Goal: Transaction & Acquisition: Purchase product/service

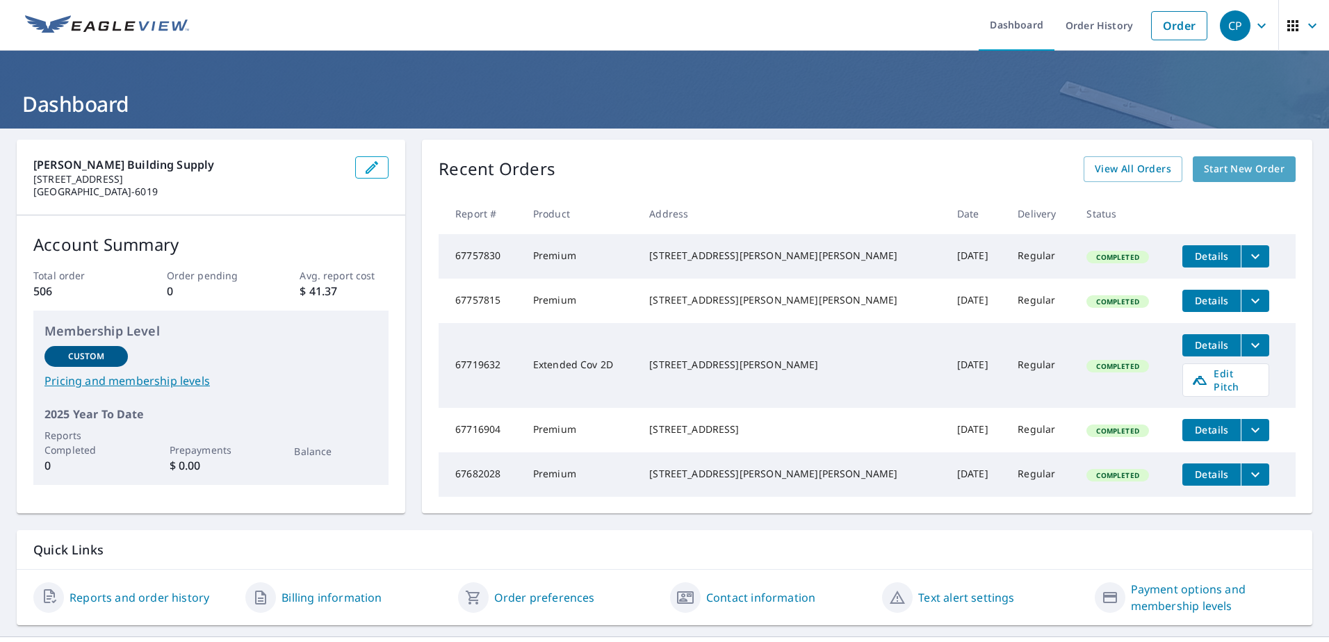
click at [1208, 168] on span "Start New Order" at bounding box center [1244, 169] width 81 height 17
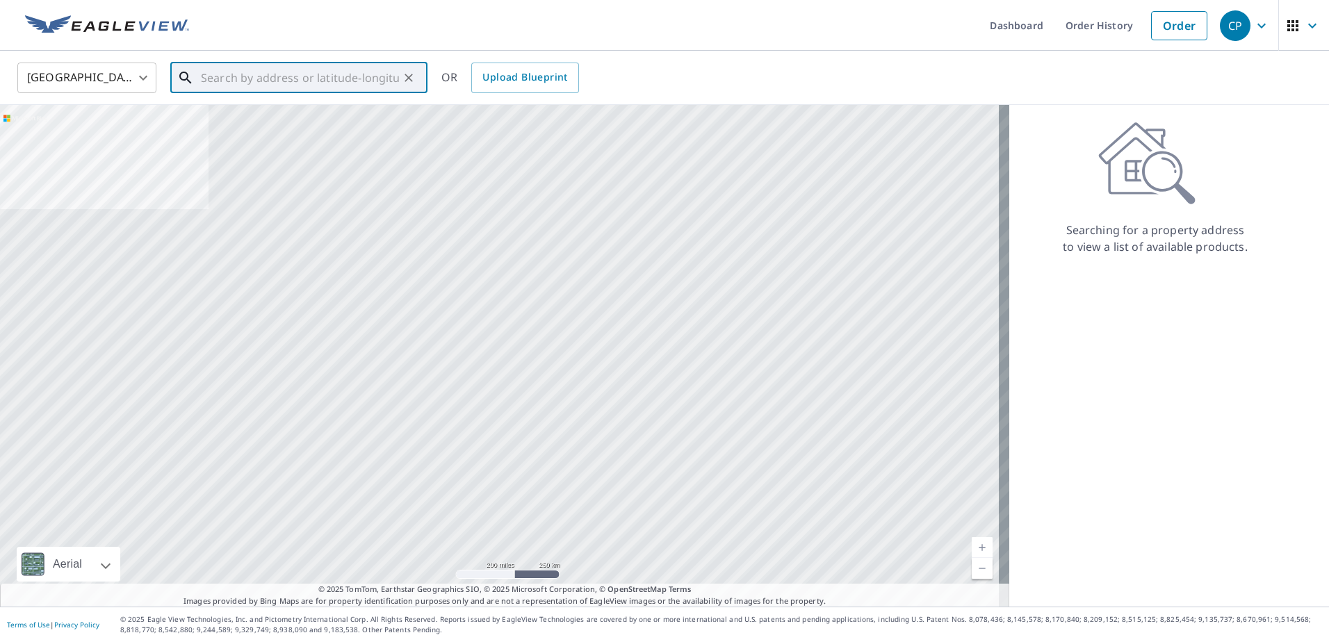
click at [313, 65] on input "text" at bounding box center [300, 77] width 198 height 39
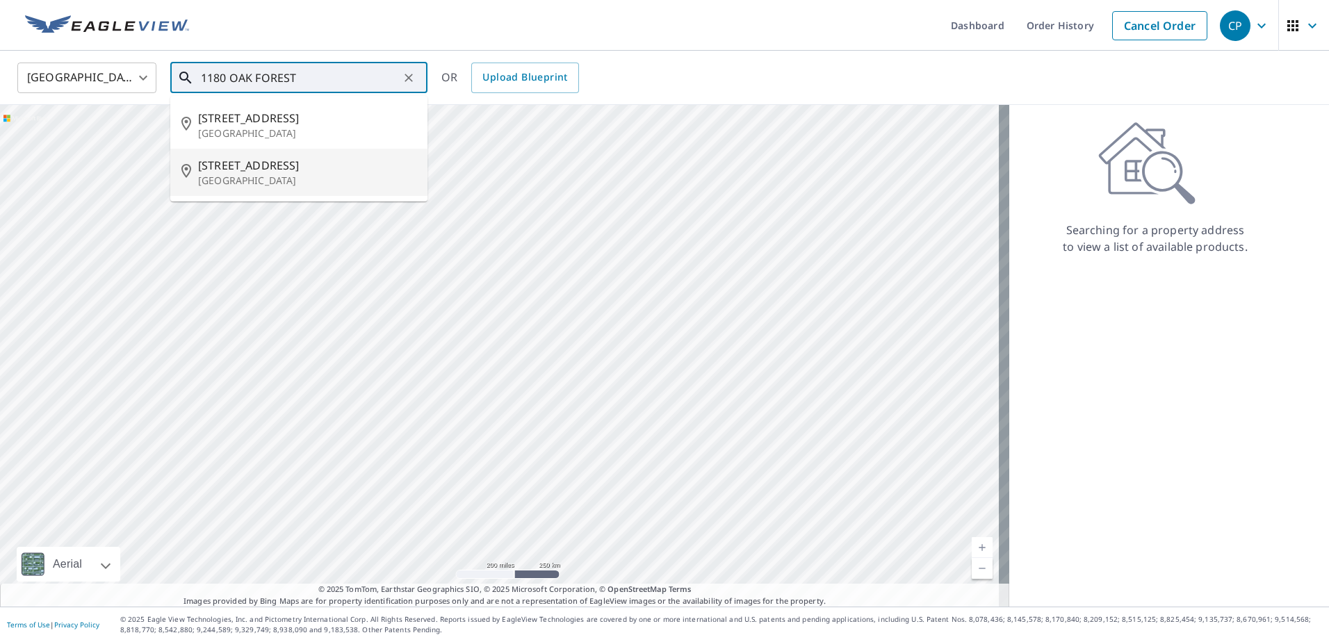
click at [326, 166] on span "[STREET_ADDRESS]" at bounding box center [307, 165] width 218 height 17
type input "[STREET_ADDRESS]"
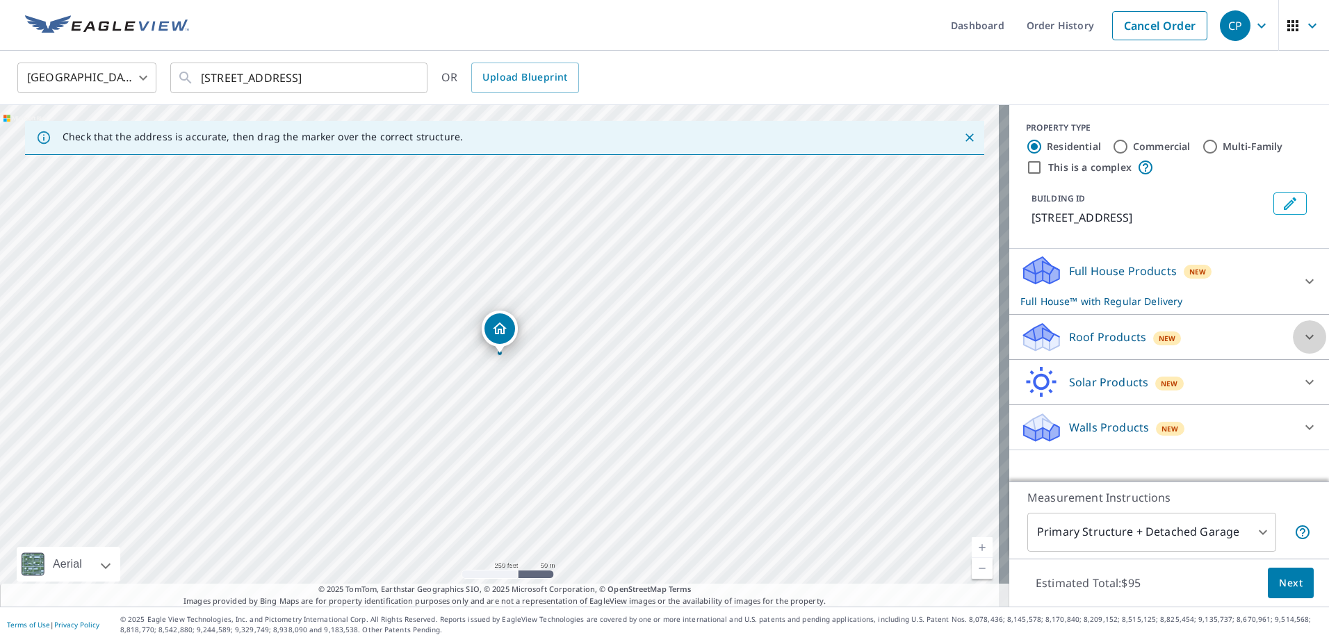
click at [1301, 336] on icon at bounding box center [1309, 337] width 17 height 17
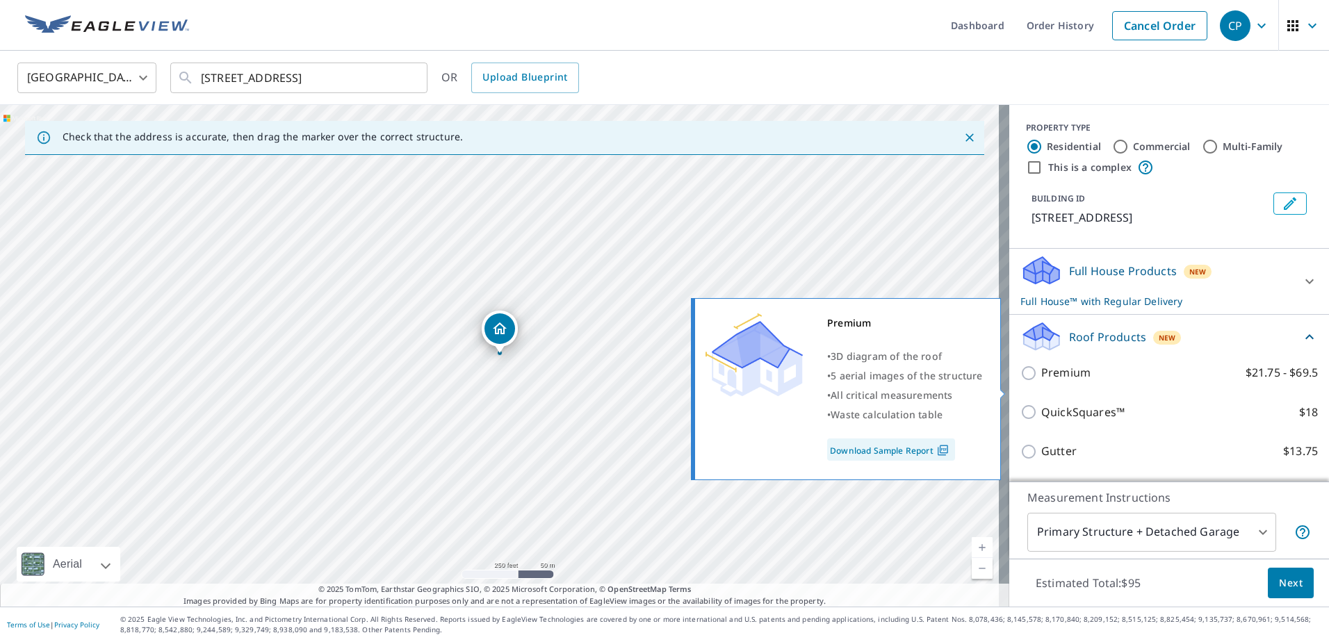
click at [1020, 382] on input "Premium $21.75 - $69.5" at bounding box center [1030, 373] width 21 height 17
checkbox input "true"
checkbox input "false"
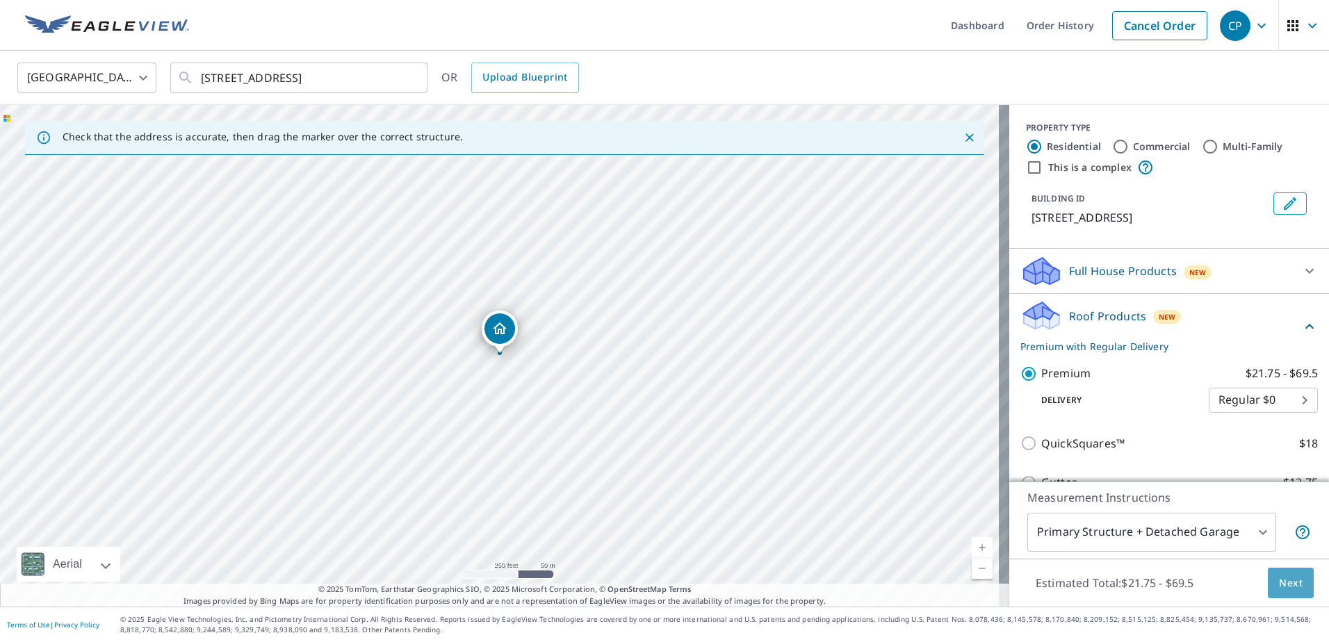
click at [1294, 584] on button "Next" at bounding box center [1291, 583] width 46 height 31
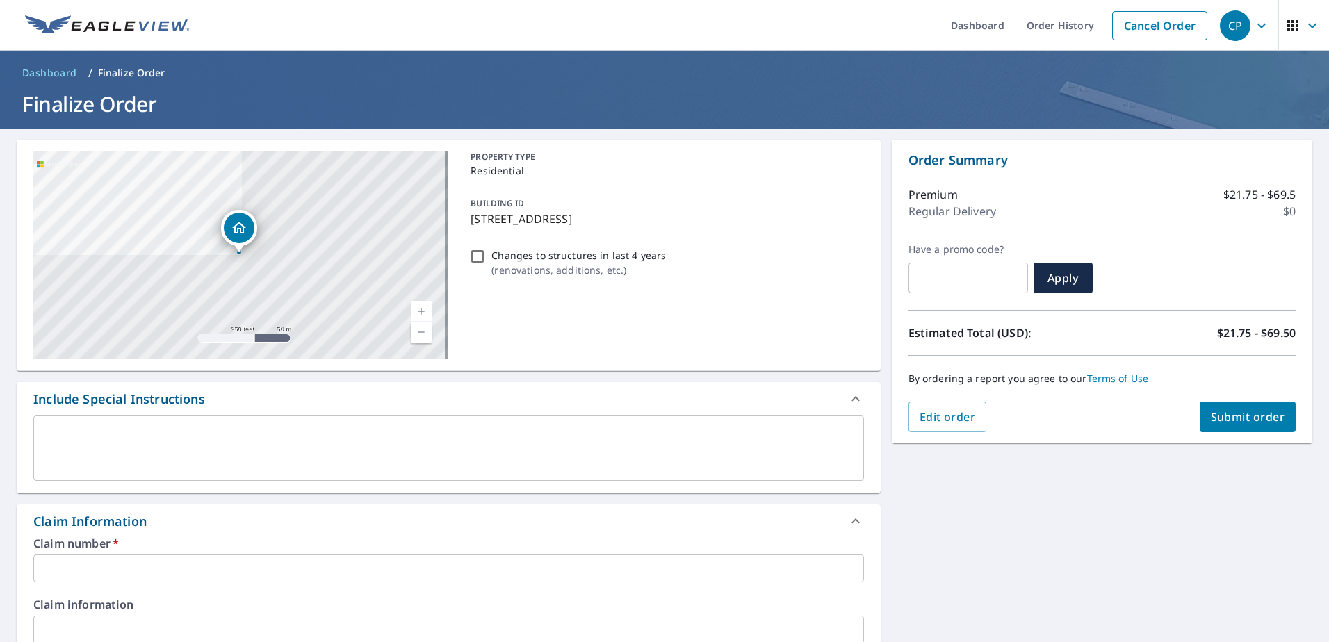
click at [111, 563] on input "text" at bounding box center [448, 569] width 831 height 28
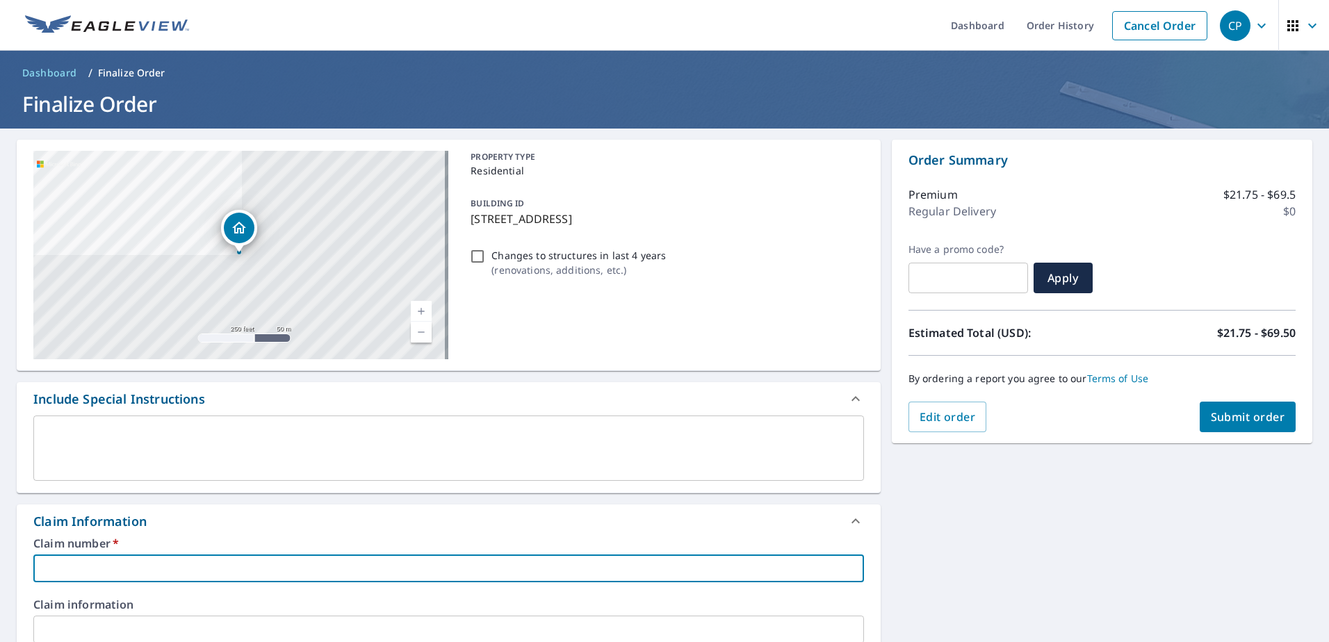
type input "7"
checkbox input "true"
type input "79"
checkbox input "true"
type input "794"
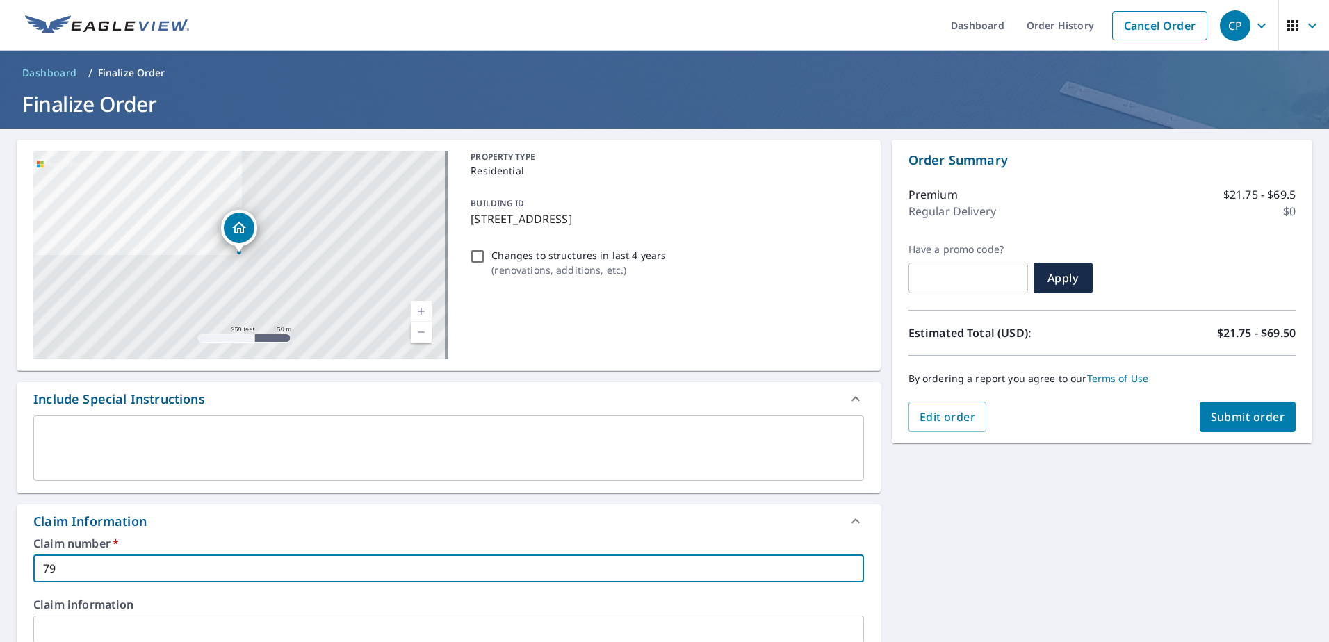
checkbox input "true"
type input "7941"
checkbox input "true"
type input "79417"
checkbox input "true"
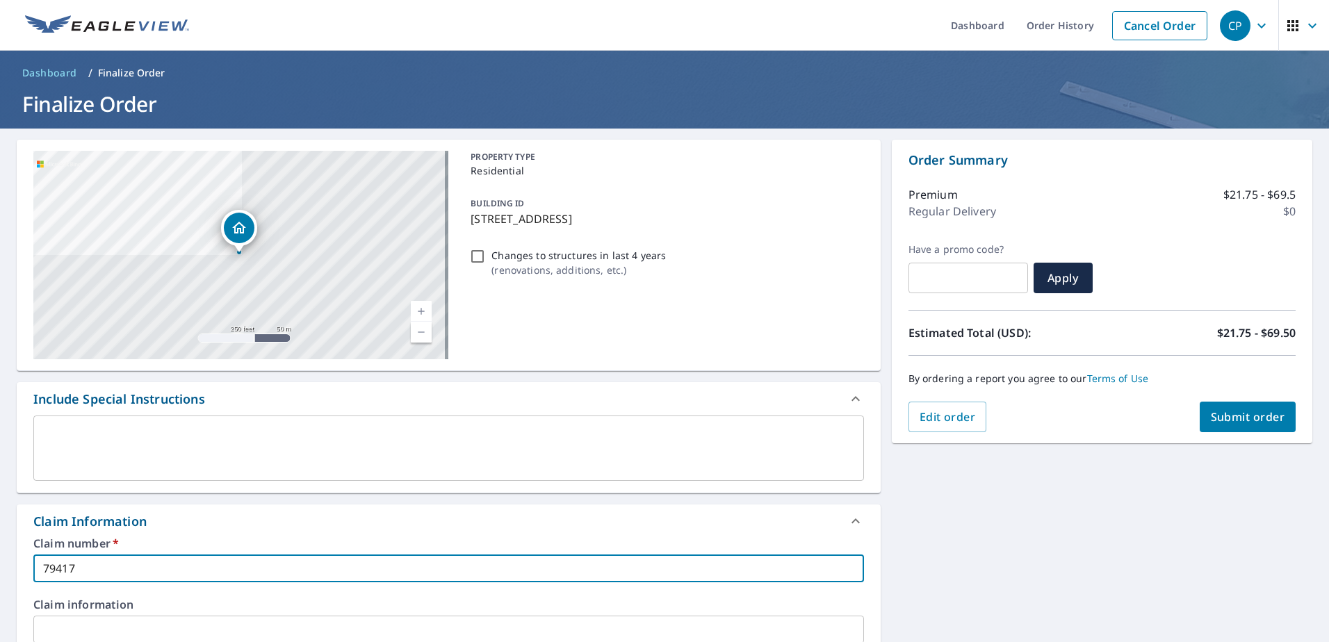
type input "794176"
checkbox input "true"
type input "7941767"
checkbox input "true"
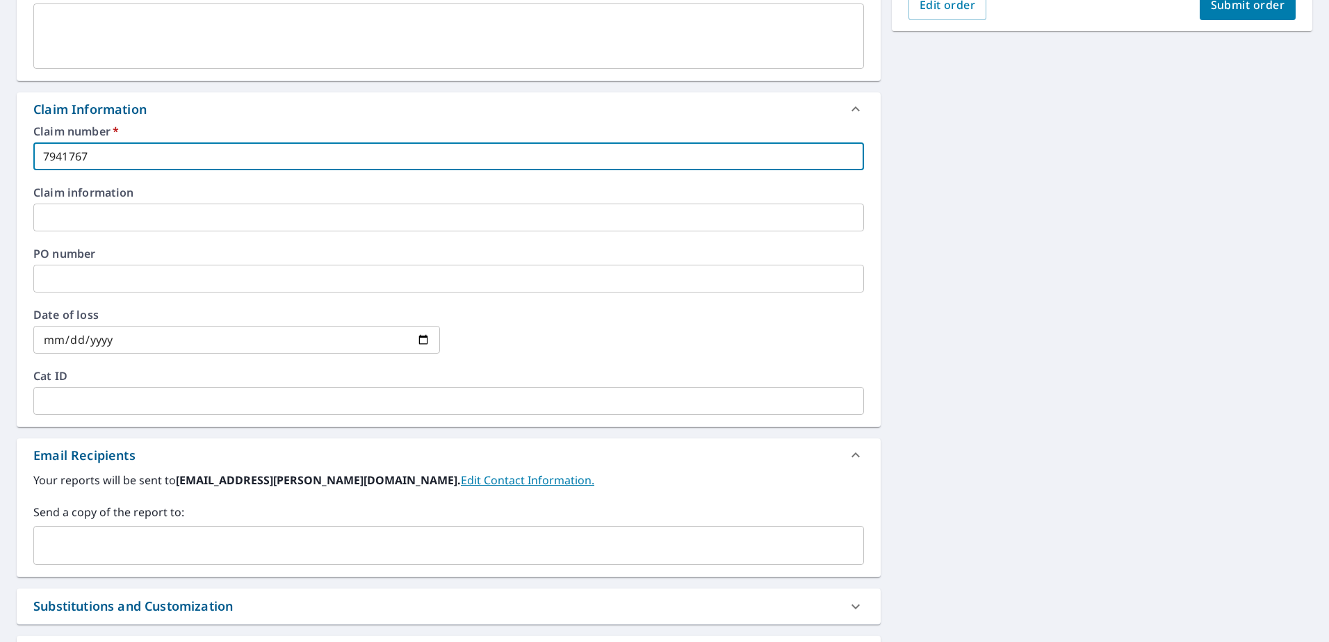
scroll to position [417, 0]
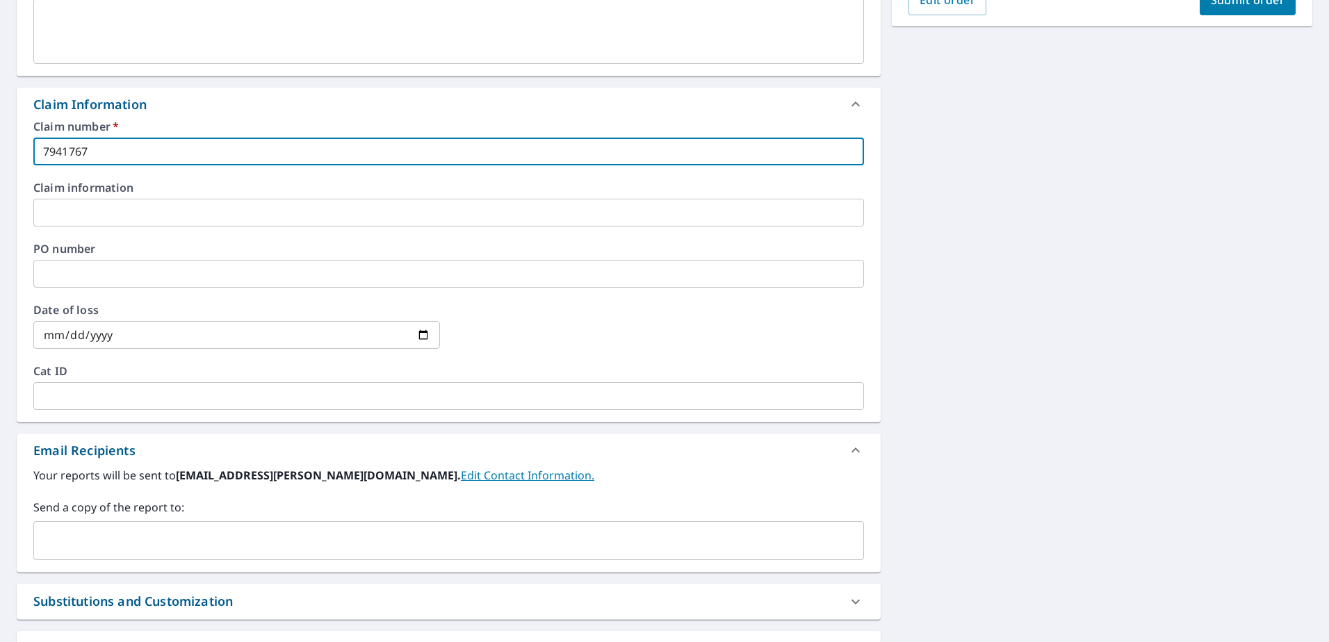
type input "7941767"
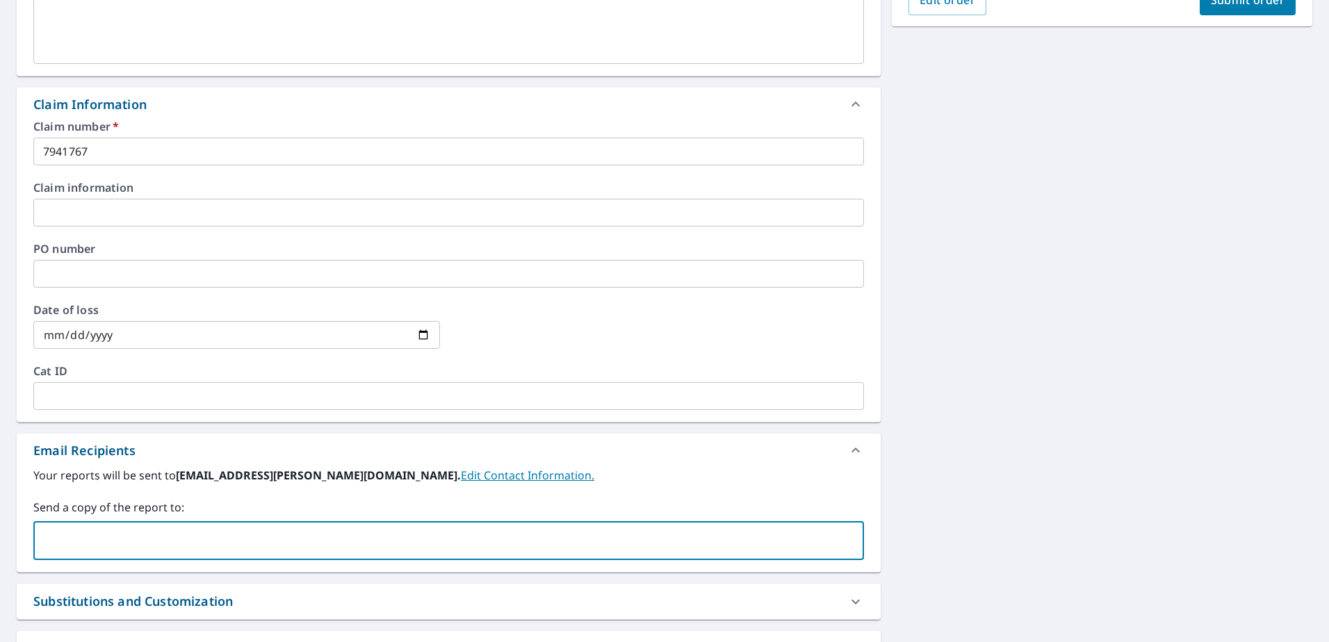
click at [176, 535] on input "text" at bounding box center [438, 541] width 797 height 26
paste input "Please see [PERSON_NAME] quote attached, and his spec sheet. Please note that t…"
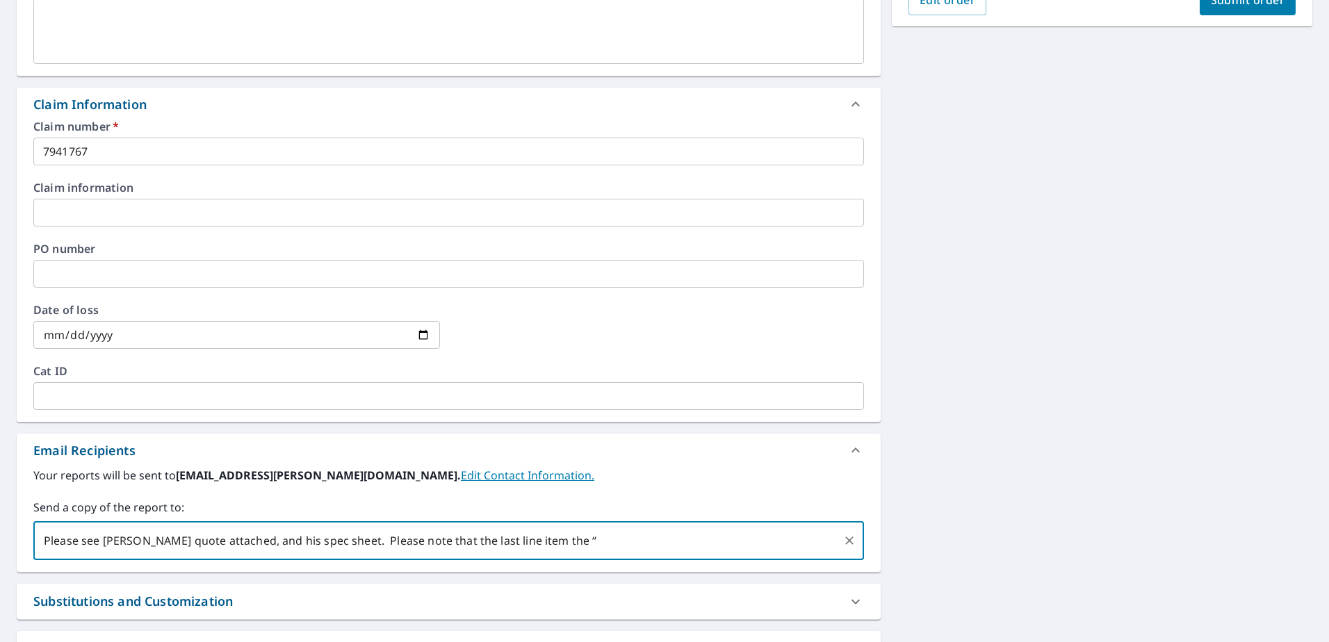
drag, startPoint x: 586, startPoint y: 544, endPoint x: 24, endPoint y: 543, distance: 562.3
click at [24, 543] on div "Your reports will be sent to [EMAIL_ADDRESS][PERSON_NAME][DOMAIN_NAME]. Edit Co…" at bounding box center [449, 519] width 864 height 105
type input "Please see [PERSON_NAME] quote attached, and his spec sheet. Please note that t…"
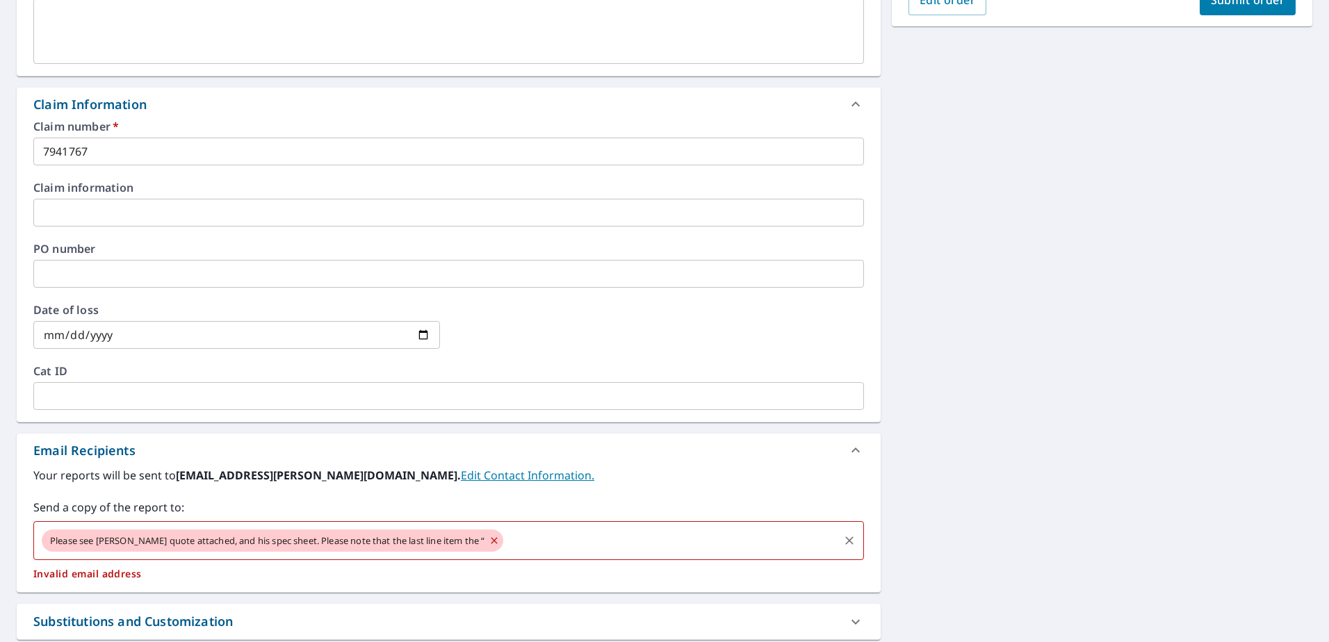
drag, startPoint x: 498, startPoint y: 541, endPoint x: 161, endPoint y: 532, distance: 338.0
click at [161, 532] on div "Please see [PERSON_NAME] quote attached, and his spec sheet. Please note that t…" at bounding box center [448, 540] width 831 height 39
checkbox input "true"
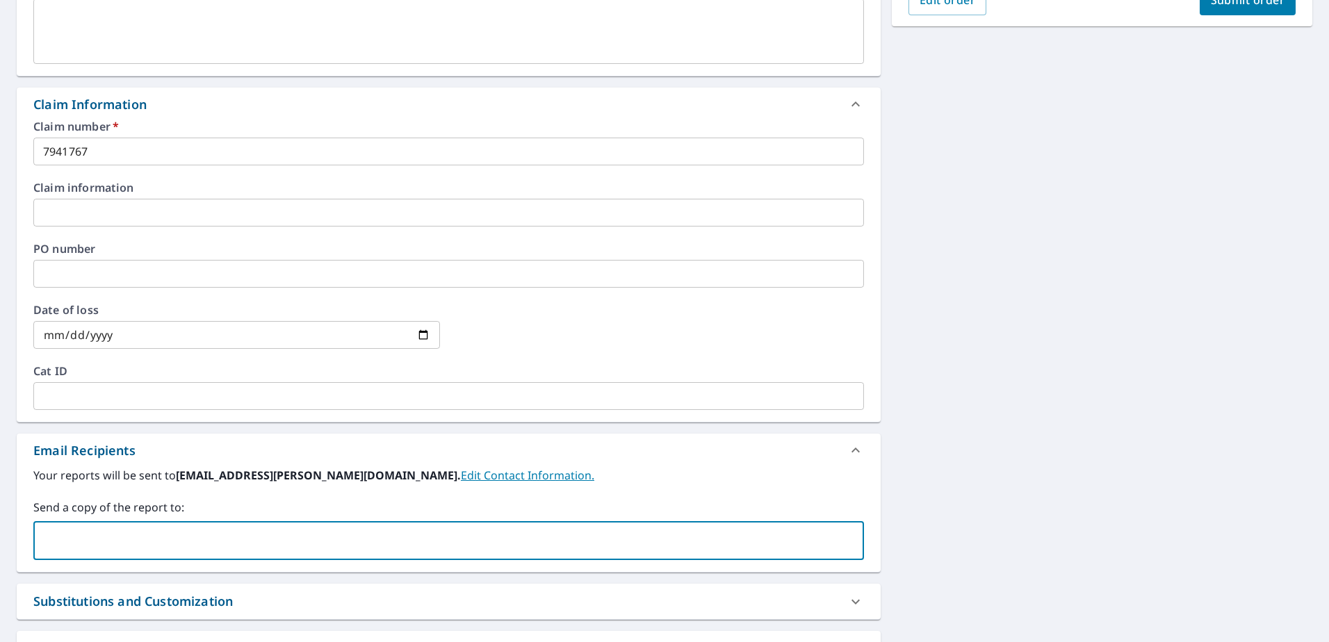
paste input "[PERSON_NAME][EMAIL_ADDRESS][DOMAIN_NAME]"
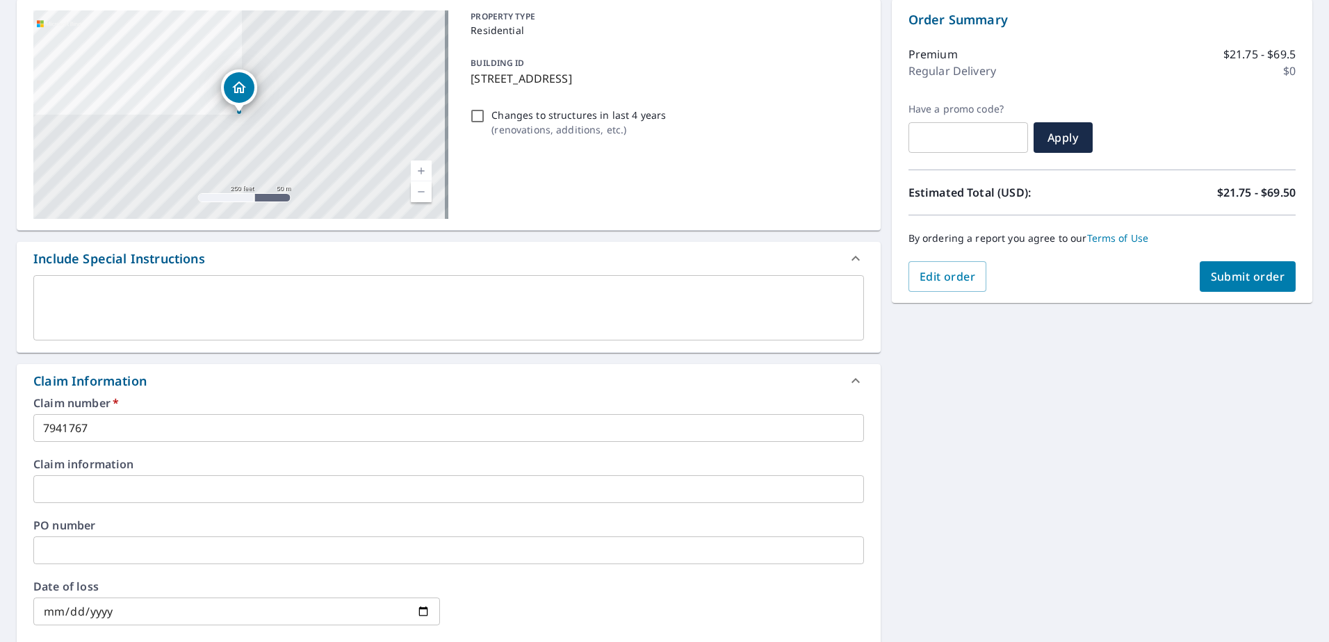
scroll to position [139, 0]
type input "[PERSON_NAME][EMAIL_ADDRESS][DOMAIN_NAME]"
click at [1237, 281] on span "Submit order" at bounding box center [1248, 277] width 74 height 15
checkbox input "true"
